Goal: Task Accomplishment & Management: Use online tool/utility

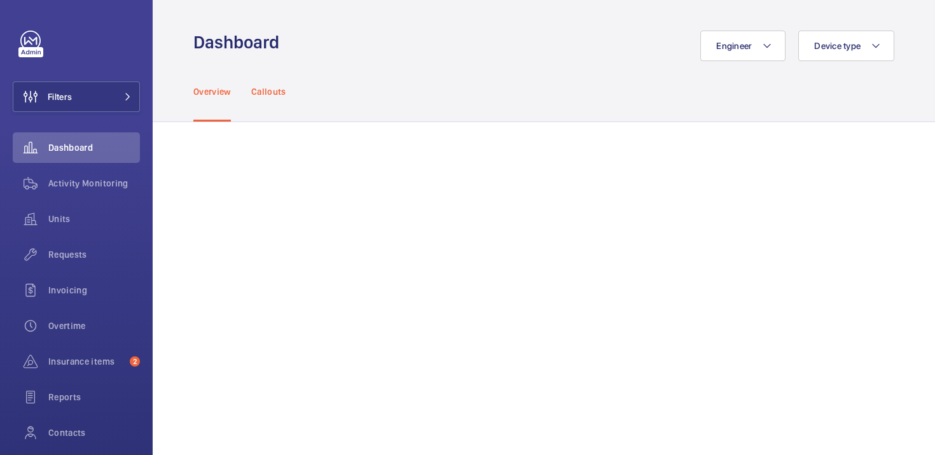
click at [261, 94] on p "Callouts" at bounding box center [268, 91] width 35 height 13
click at [125, 184] on span "Activity Monitoring" at bounding box center [94, 183] width 92 height 13
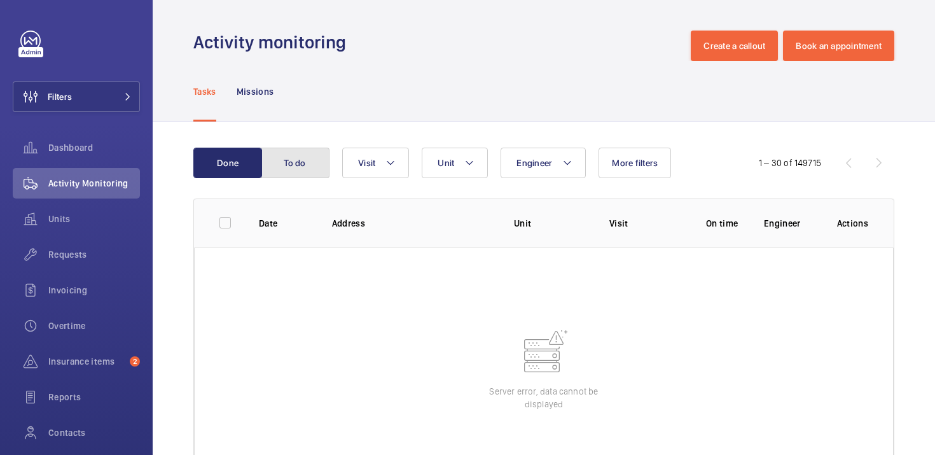
click at [288, 170] on button "To do" at bounding box center [295, 163] width 69 height 31
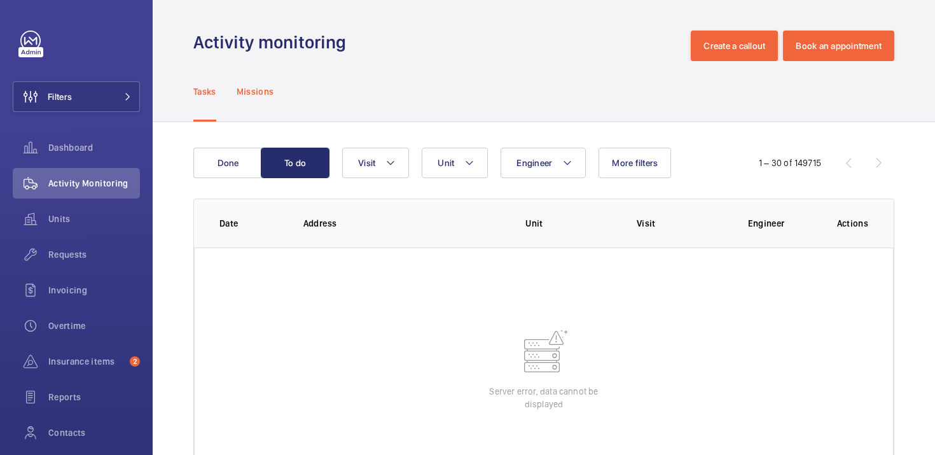
click at [259, 82] on div "Missions" at bounding box center [256, 91] width 38 height 60
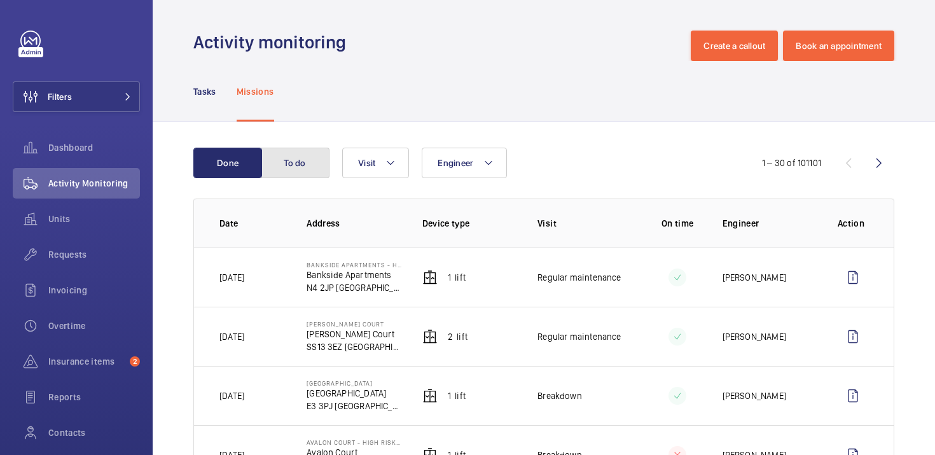
click at [289, 172] on button "To do" at bounding box center [295, 163] width 69 height 31
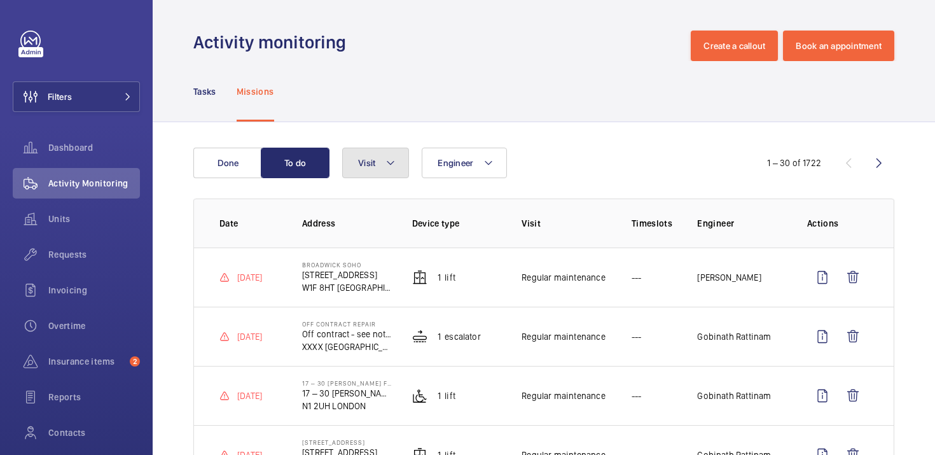
click at [394, 172] on button "Visit" at bounding box center [375, 163] width 67 height 31
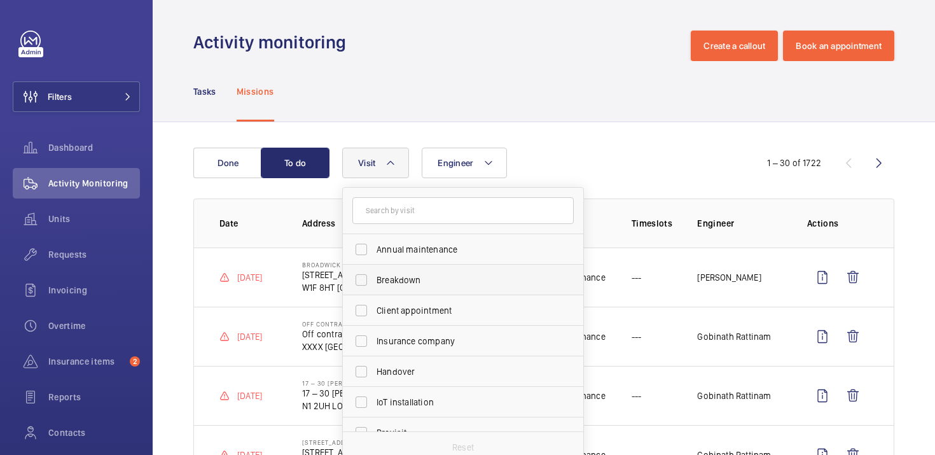
click at [361, 275] on label "Breakdown" at bounding box center [453, 280] width 221 height 31
click at [361, 275] on input "Breakdown" at bounding box center [361, 279] width 25 height 25
checkbox input "true"
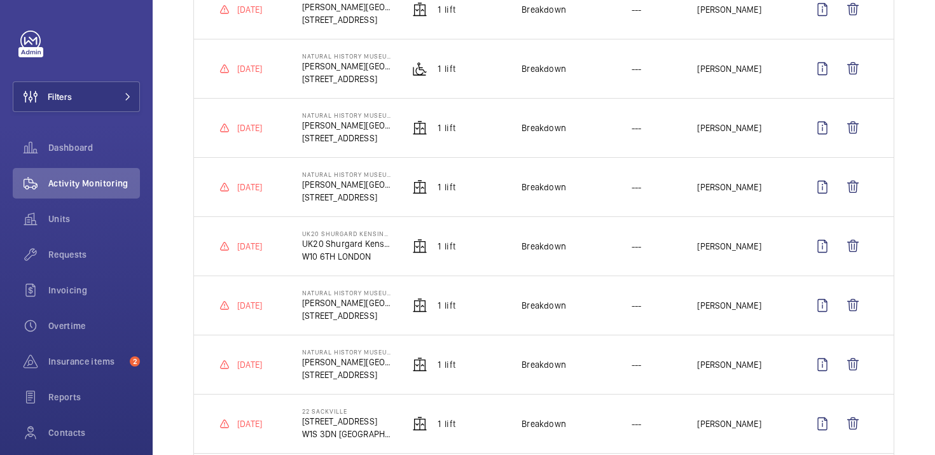
scroll to position [689, 0]
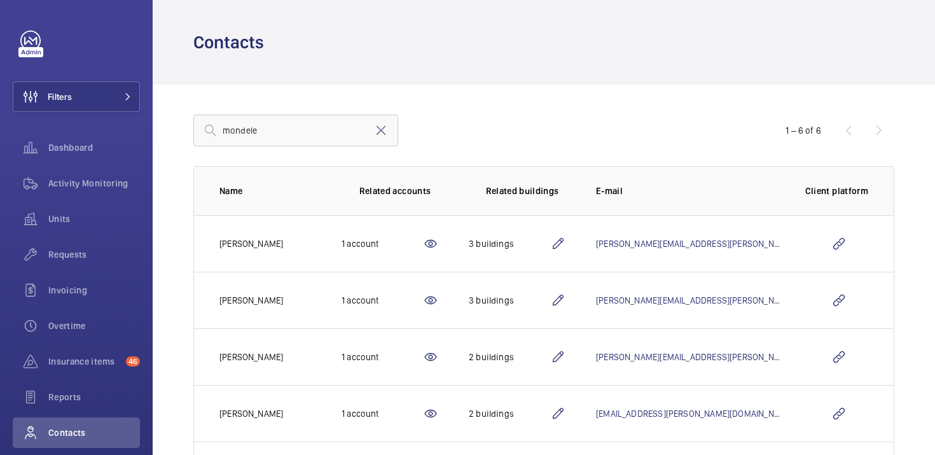
scroll to position [73, 0]
